Goal: Transaction & Acquisition: Purchase product/service

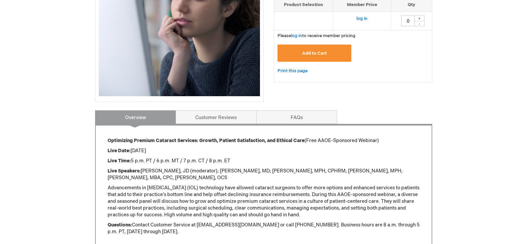
scroll to position [67, 0]
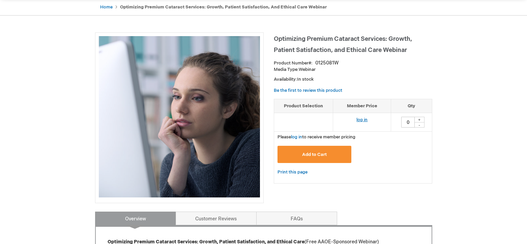
click at [362, 118] on link "log in" at bounding box center [361, 119] width 11 height 5
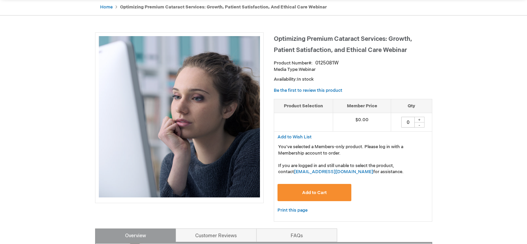
scroll to position [101, 0]
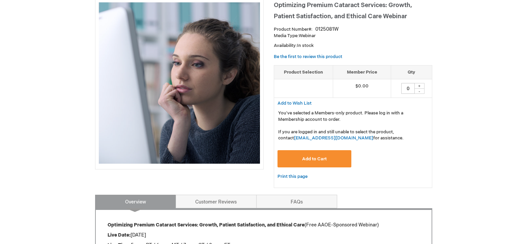
click at [312, 155] on button "Add to Cart" at bounding box center [314, 158] width 74 height 17
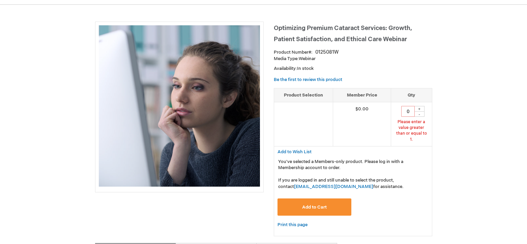
scroll to position [62, 0]
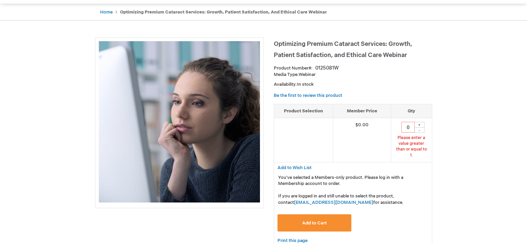
click at [418, 124] on div "+" at bounding box center [419, 125] width 10 height 6
type input "1"
click at [305, 220] on span "Add to Cart" at bounding box center [314, 222] width 25 height 5
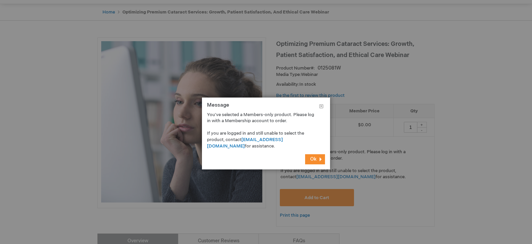
click at [313, 157] on span "Ok" at bounding box center [313, 159] width 6 height 6
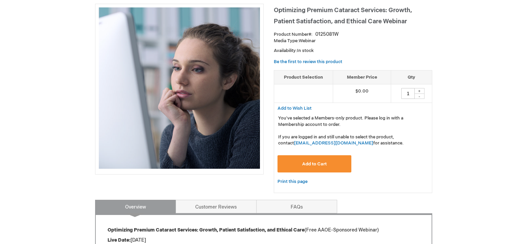
scroll to position [130, 0]
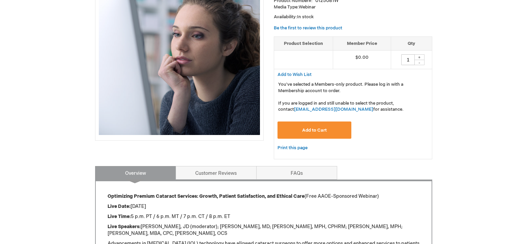
click at [321, 126] on button "Add to Cart" at bounding box center [314, 129] width 74 height 17
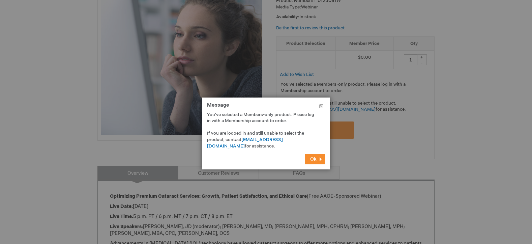
click at [311, 160] on span "Ok" at bounding box center [313, 159] width 6 height 6
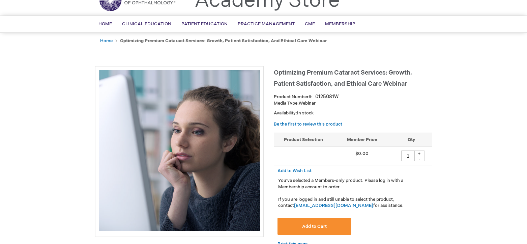
scroll to position [0, 0]
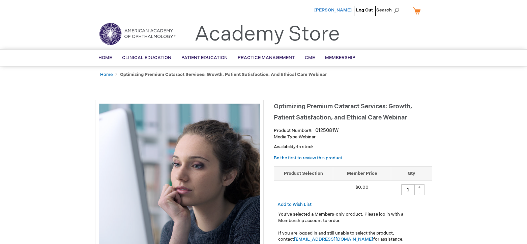
click at [342, 8] on span "[PERSON_NAME]" at bounding box center [332, 9] width 37 height 5
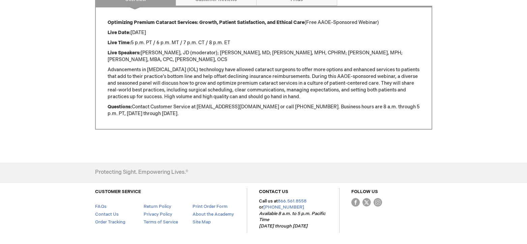
scroll to position [202, 0]
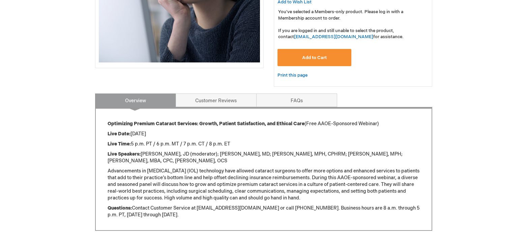
click at [308, 56] on span "Add to Cart" at bounding box center [314, 57] width 25 height 5
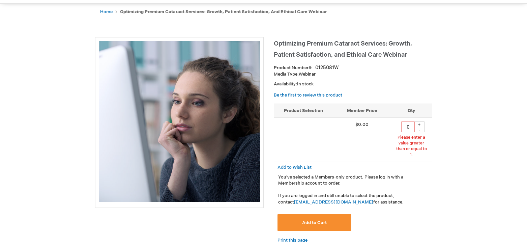
scroll to position [62, 0]
click at [420, 124] on div "+" at bounding box center [419, 125] width 10 height 6
type input "1"
click at [319, 220] on span "Add to Cart" at bounding box center [314, 222] width 25 height 5
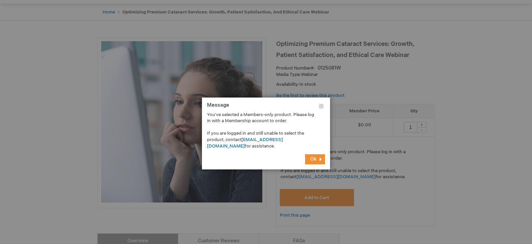
click at [312, 156] on button "Ok" at bounding box center [315, 159] width 20 height 10
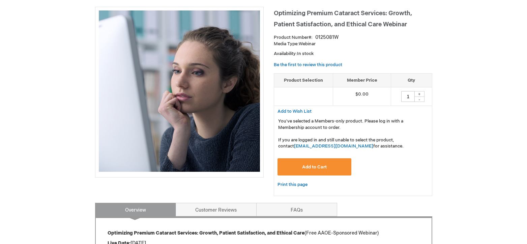
scroll to position [0, 0]
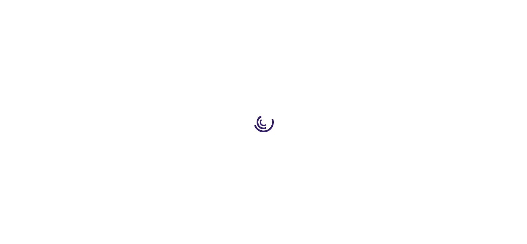
type input "0"
